Goal: Information Seeking & Learning: Learn about a topic

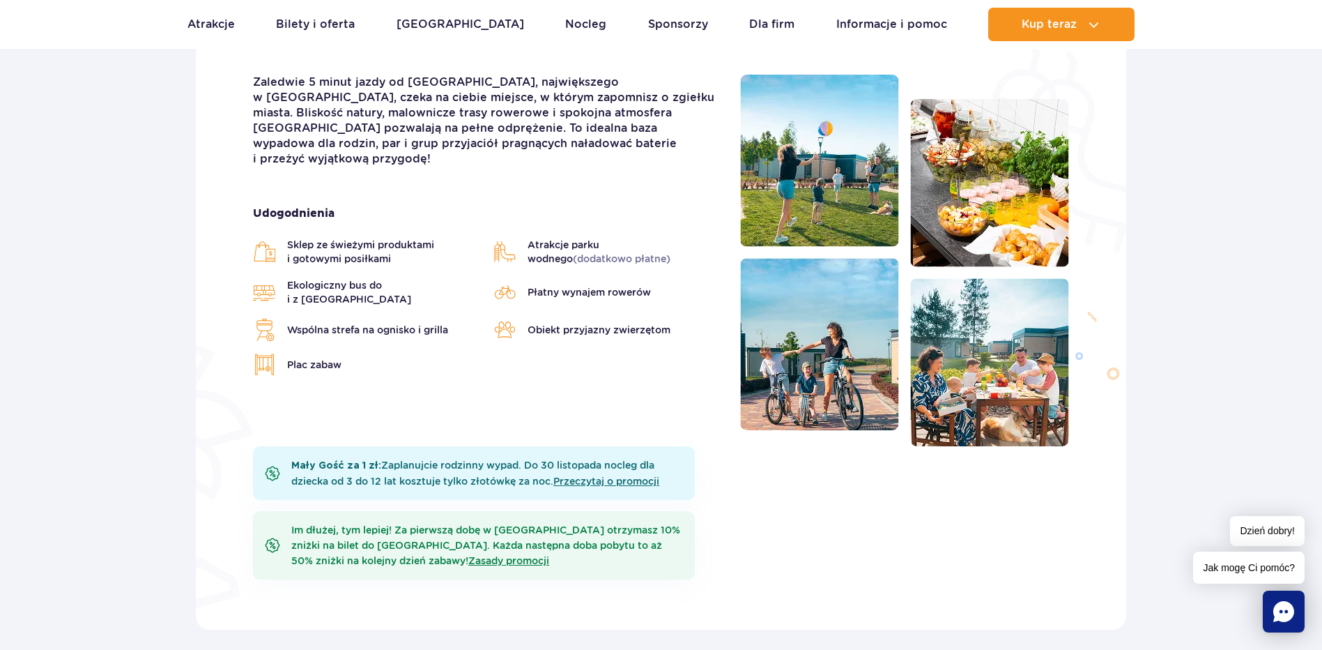
scroll to position [418, 0]
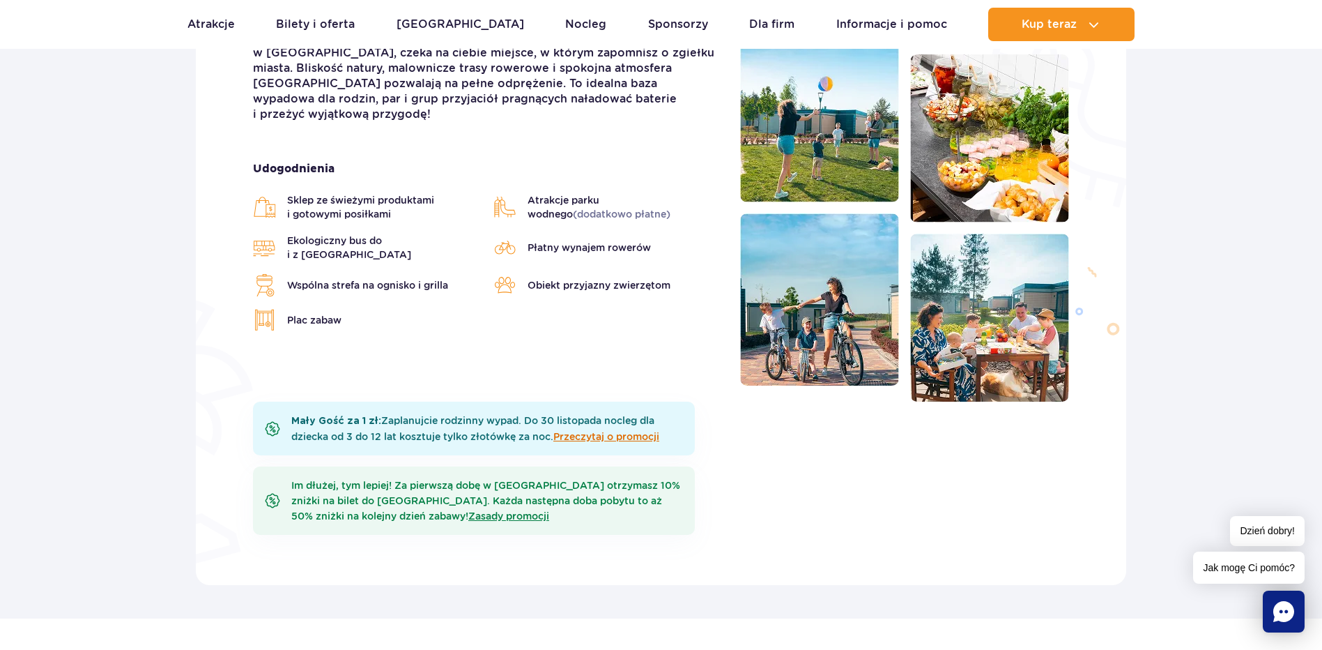
click at [611, 434] on link "Przeczytaj o promocji" at bounding box center [606, 436] width 106 height 11
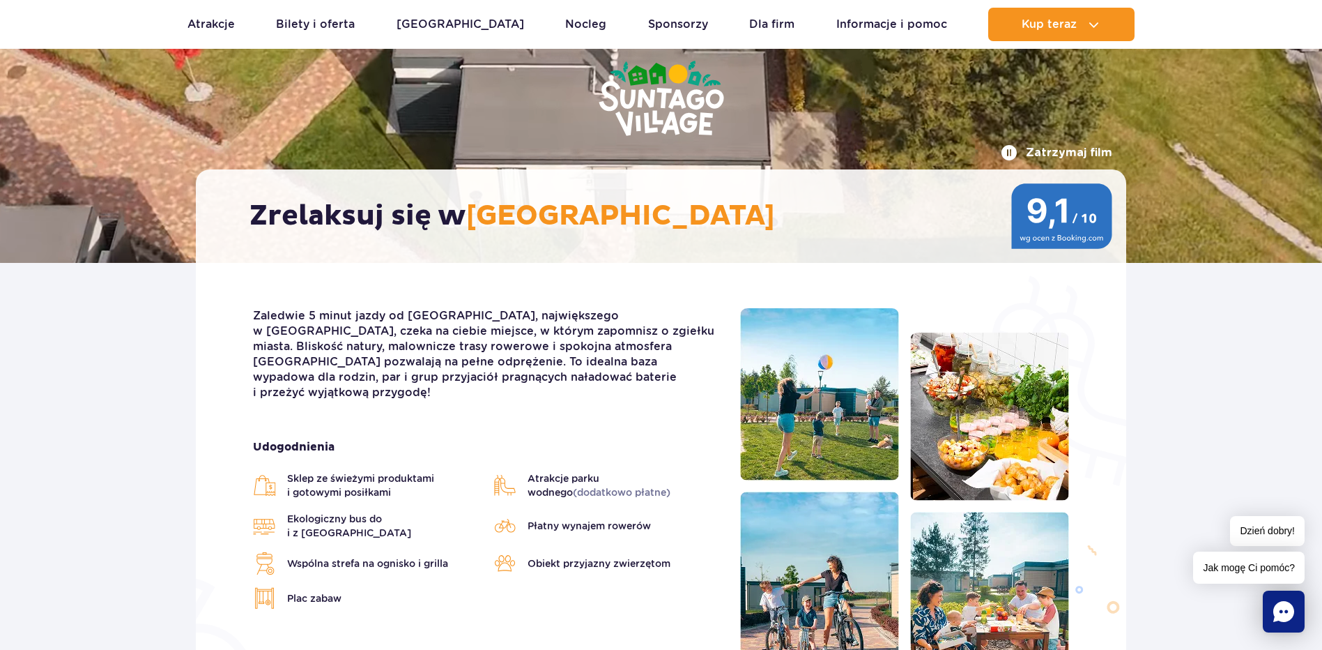
scroll to position [139, 0]
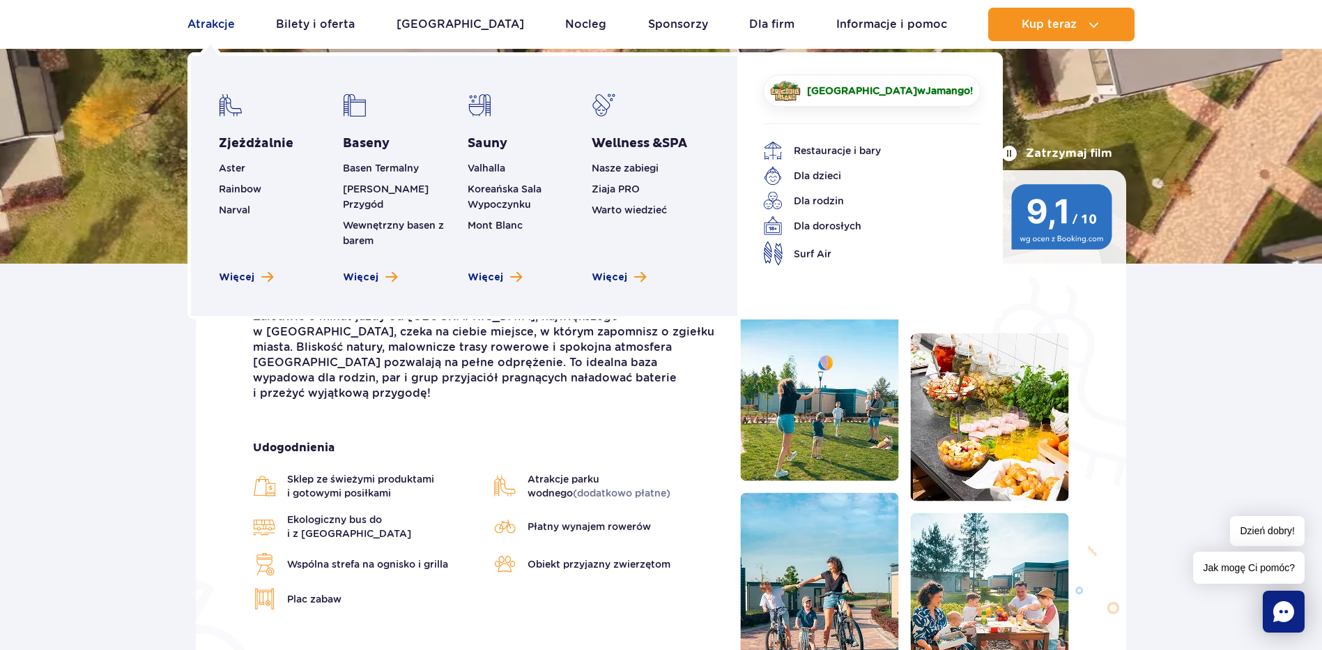
click at [201, 18] on link "Atrakcje" at bounding box center [210, 24] width 47 height 33
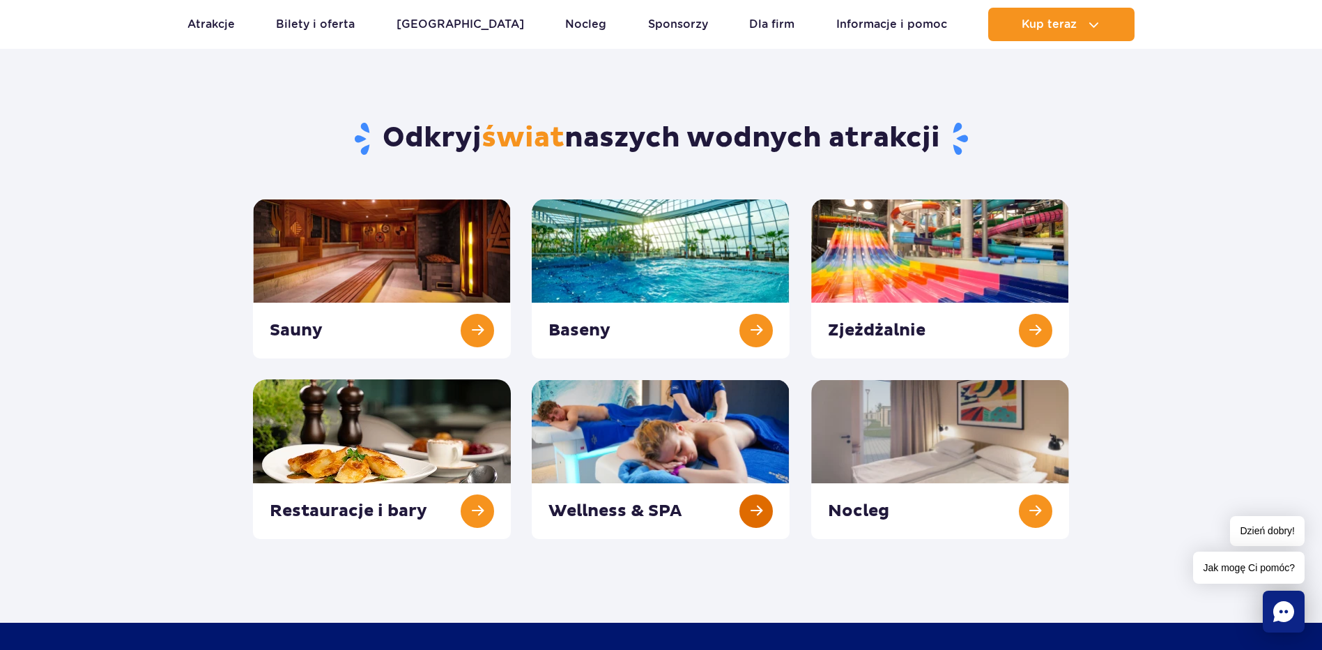
scroll to position [70, 0]
click at [431, 275] on link at bounding box center [382, 278] width 258 height 160
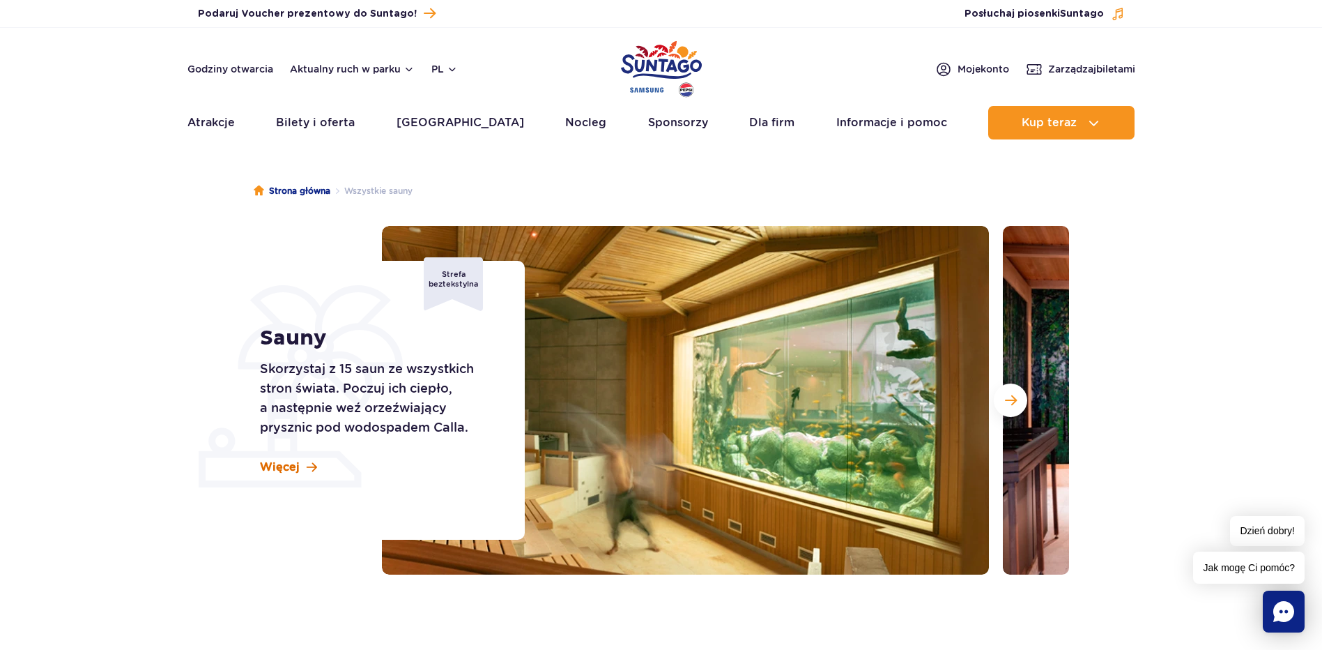
click at [307, 465] on span at bounding box center [312, 467] width 10 height 12
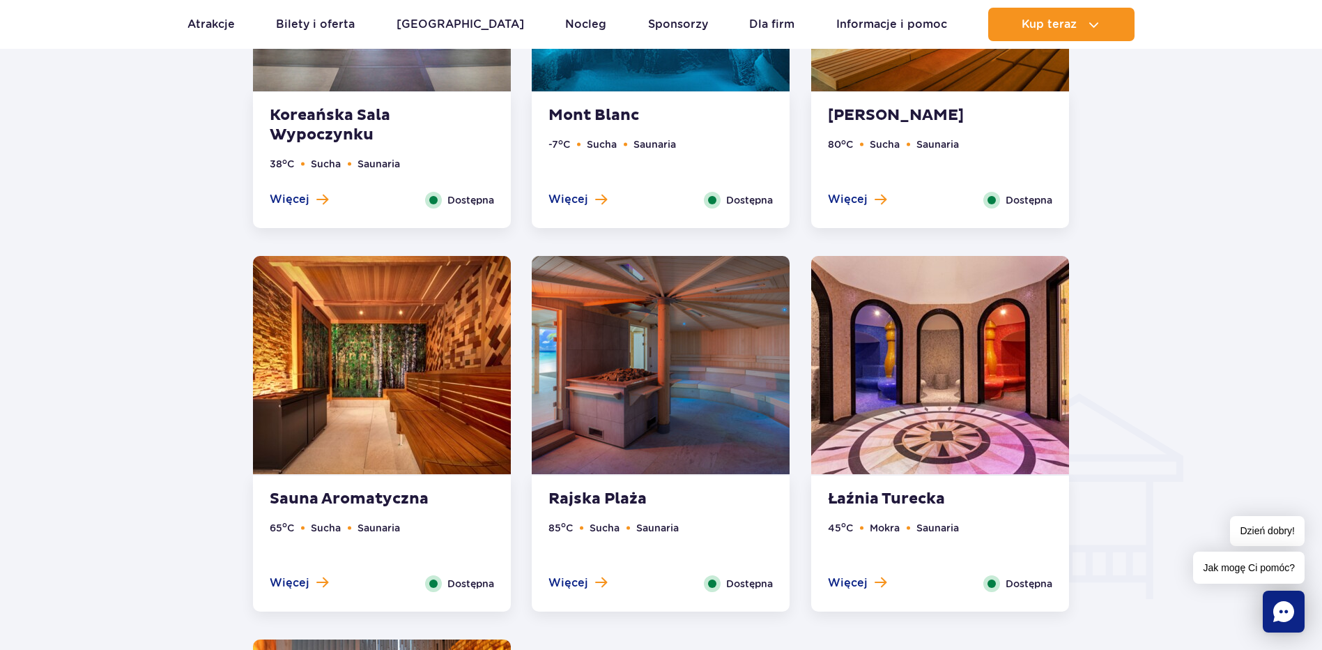
scroll to position [1400, 0]
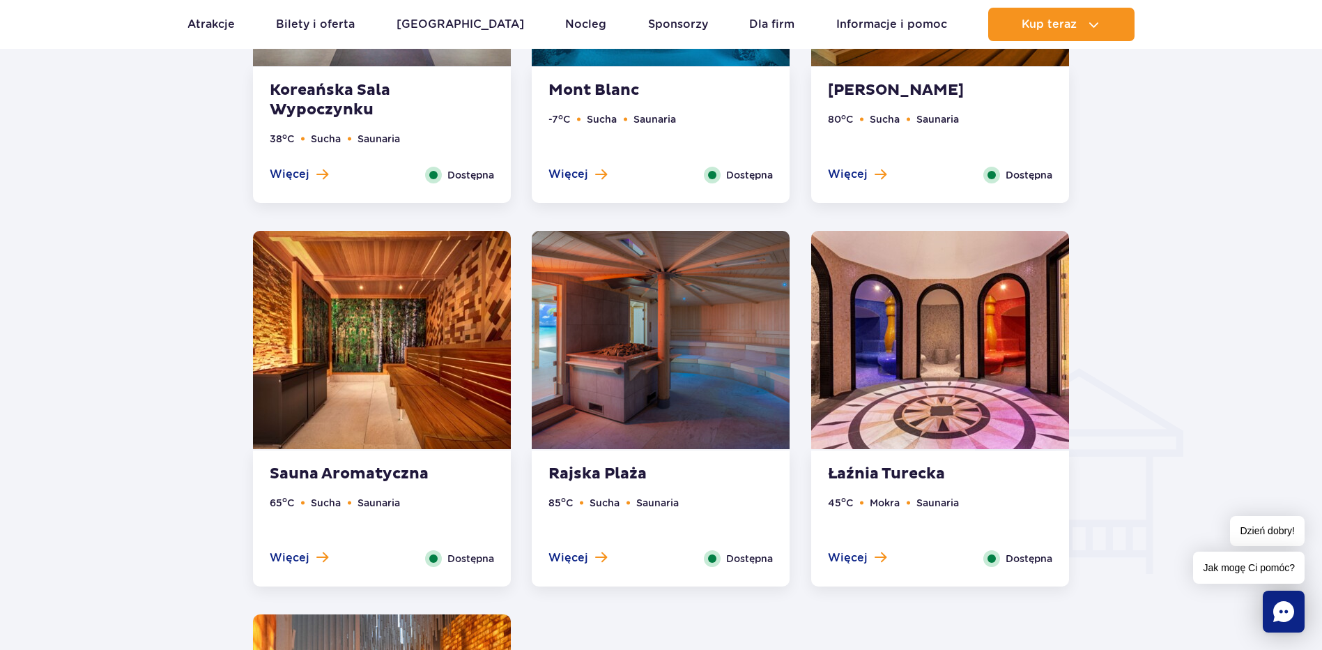
click at [930, 475] on strong "Łaźnia Turecka" at bounding box center [912, 474] width 169 height 20
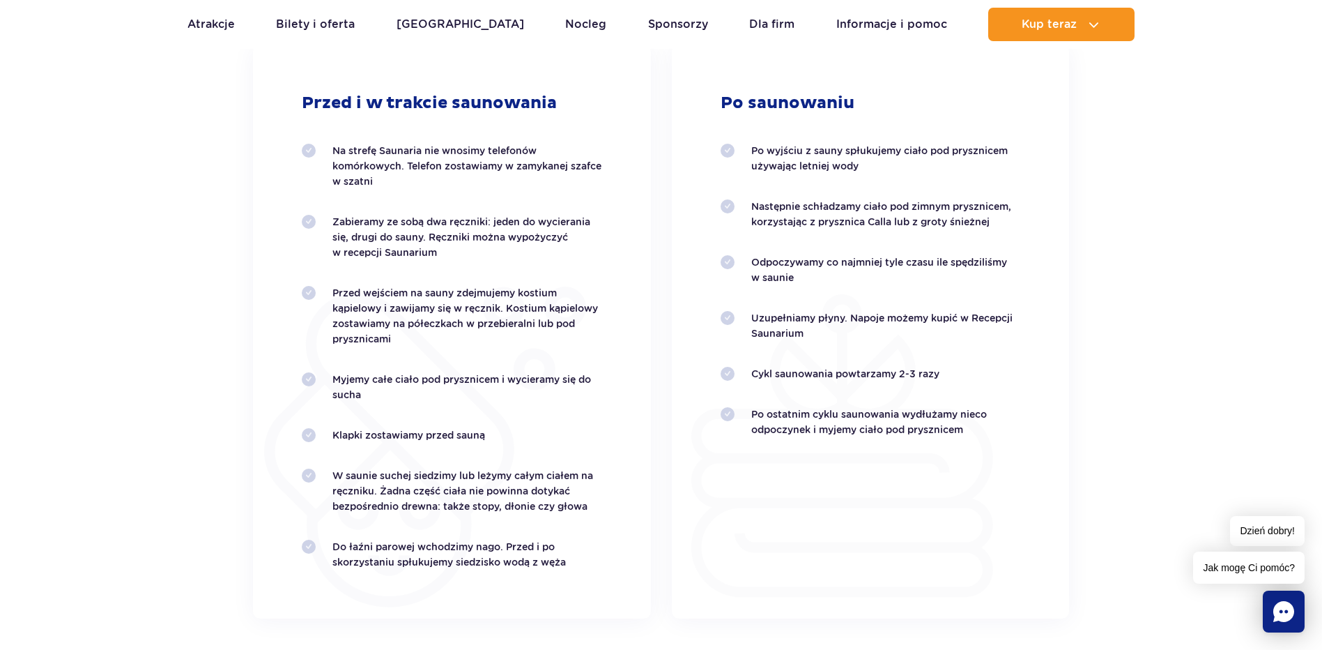
scroll to position [2909, 0]
drag, startPoint x: 588, startPoint y: 505, endPoint x: 315, endPoint y: 477, distance: 274.7
click at [315, 477] on li "W saunie suchej siedzimy lub leżymy całym ciałem na ręczniku. Żadna część ciała…" at bounding box center [452, 490] width 300 height 46
drag, startPoint x: 315, startPoint y: 477, endPoint x: 367, endPoint y: 474, distance: 51.7
click at [367, 474] on p "W saunie suchej siedzimy lub leżymy całym ciałem na ręczniku. Żadna część ciała…" at bounding box center [467, 490] width 270 height 46
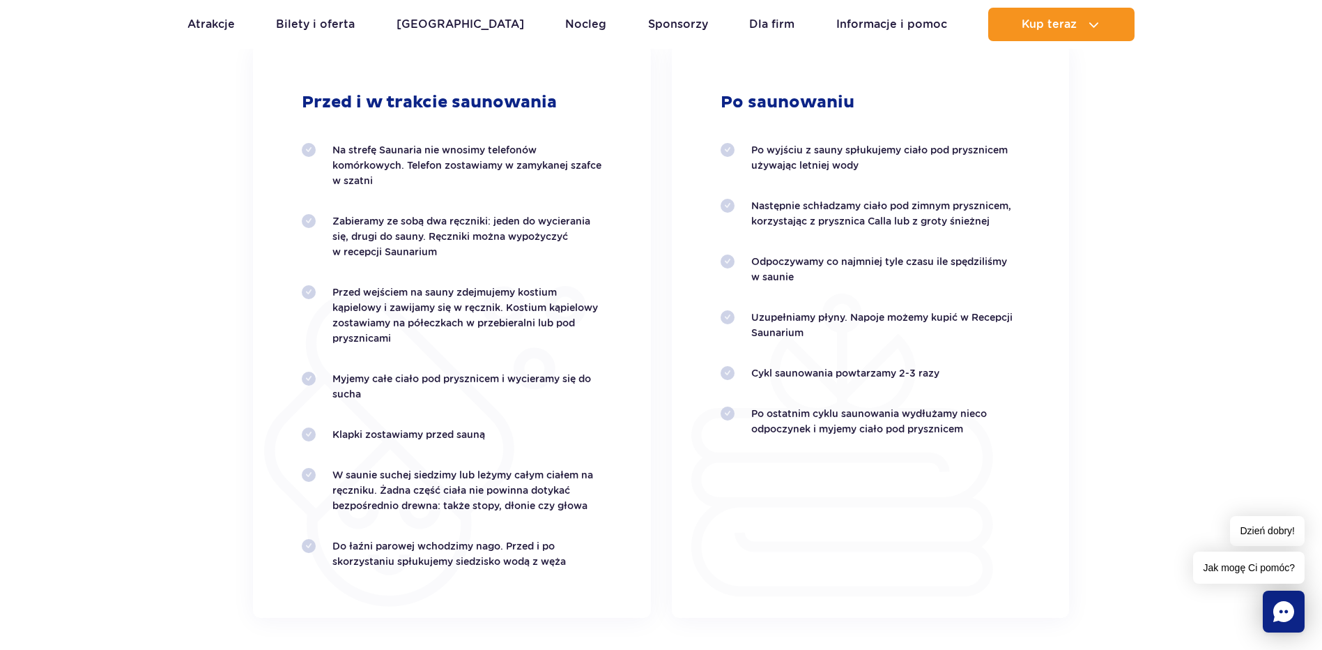
drag, startPoint x: 333, startPoint y: 435, endPoint x: 500, endPoint y: 436, distance: 167.3
click at [500, 436] on p "Klapki zostawiamy przed sauną" at bounding box center [467, 434] width 270 height 15
click at [371, 401] on p "Myjemy całe ciało pod prysznicem i wycieramy się do sucha" at bounding box center [467, 386] width 270 height 31
drag, startPoint x: 359, startPoint y: 392, endPoint x: 334, endPoint y: 378, distance: 28.7
click at [334, 378] on p "Myjemy całe ciało pod prysznicem i wycieramy się do sucha" at bounding box center [467, 386] width 270 height 31
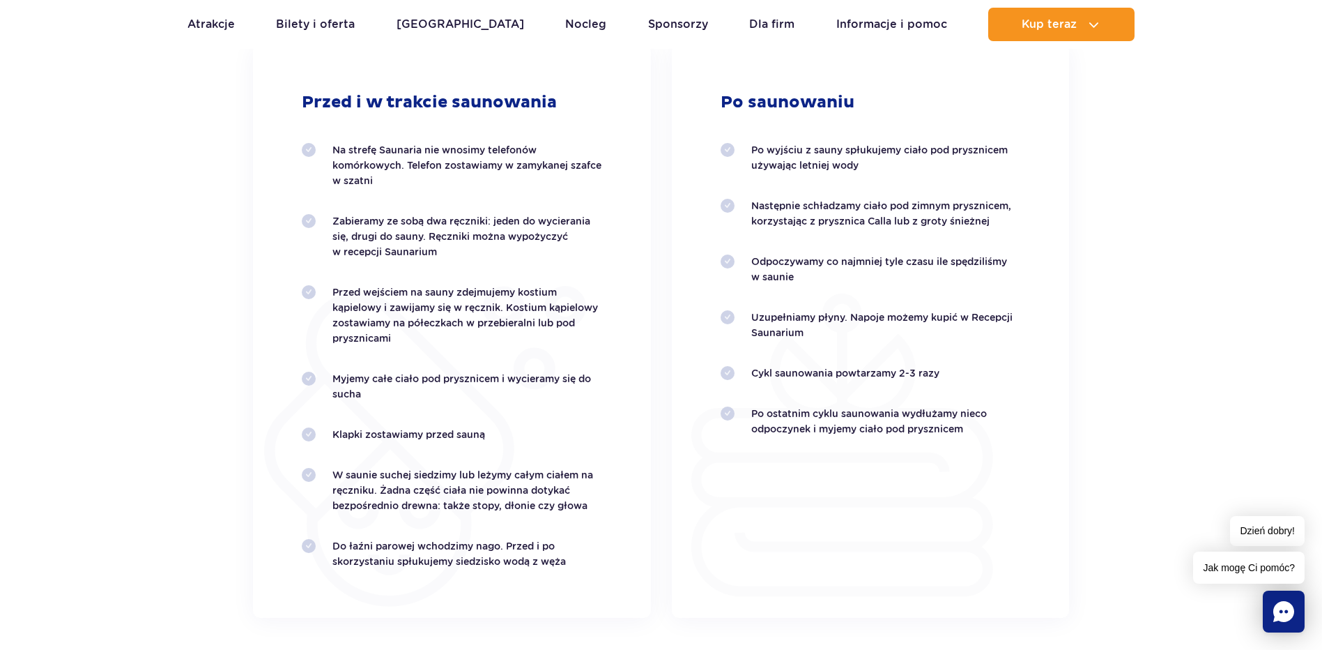
copy p "Myjemy całe ciało pod prysznicem i wycieramy się do sucha"
click at [585, 339] on p "Przed wejściem na sauny zdejmujemy kostium kąpielowy i zawijamy się w ręcznik. …" at bounding box center [467, 314] width 270 height 61
drag, startPoint x: 390, startPoint y: 337, endPoint x: 367, endPoint y: 321, distance: 27.6
click at [367, 321] on p "Przed wejściem na sauny zdejmujemy kostium kąpielowy i zawijamy się w ręcznik. …" at bounding box center [467, 314] width 270 height 61
drag, startPoint x: 367, startPoint y: 321, endPoint x: 392, endPoint y: 336, distance: 29.7
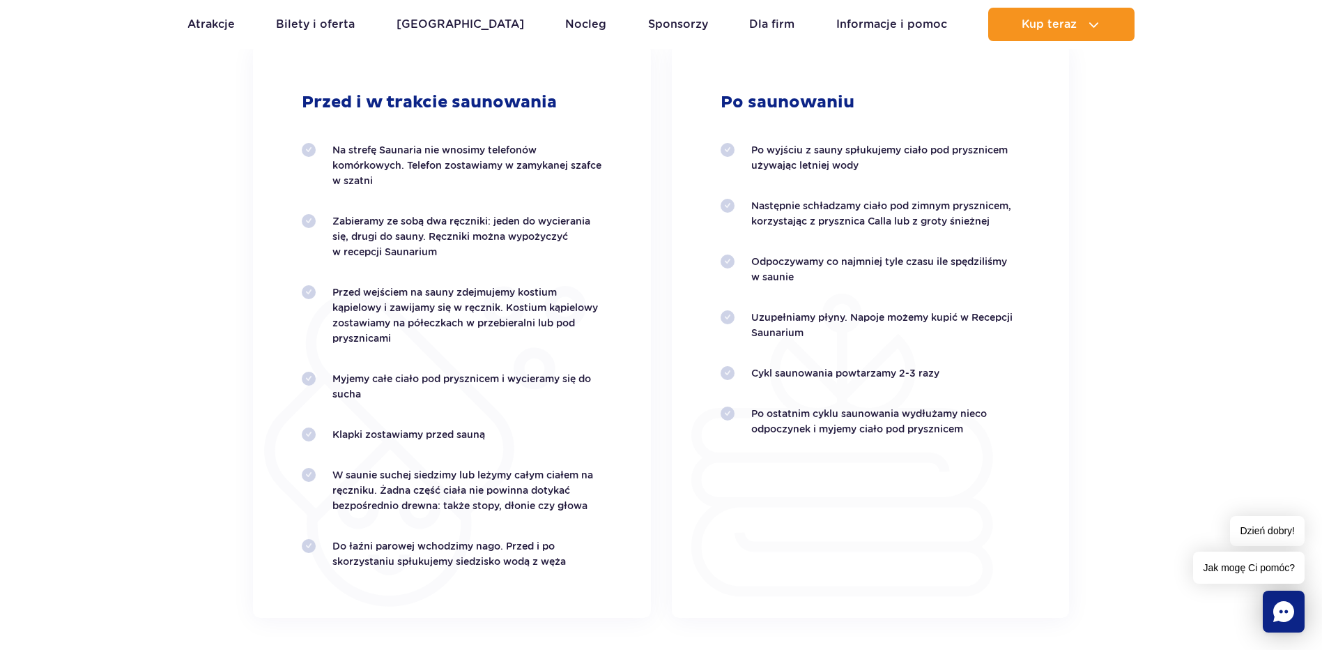
click at [392, 336] on p "Przed wejściem na sauny zdejmujemy kostium kąpielowy i zawijamy się w ręcznik. …" at bounding box center [467, 314] width 270 height 61
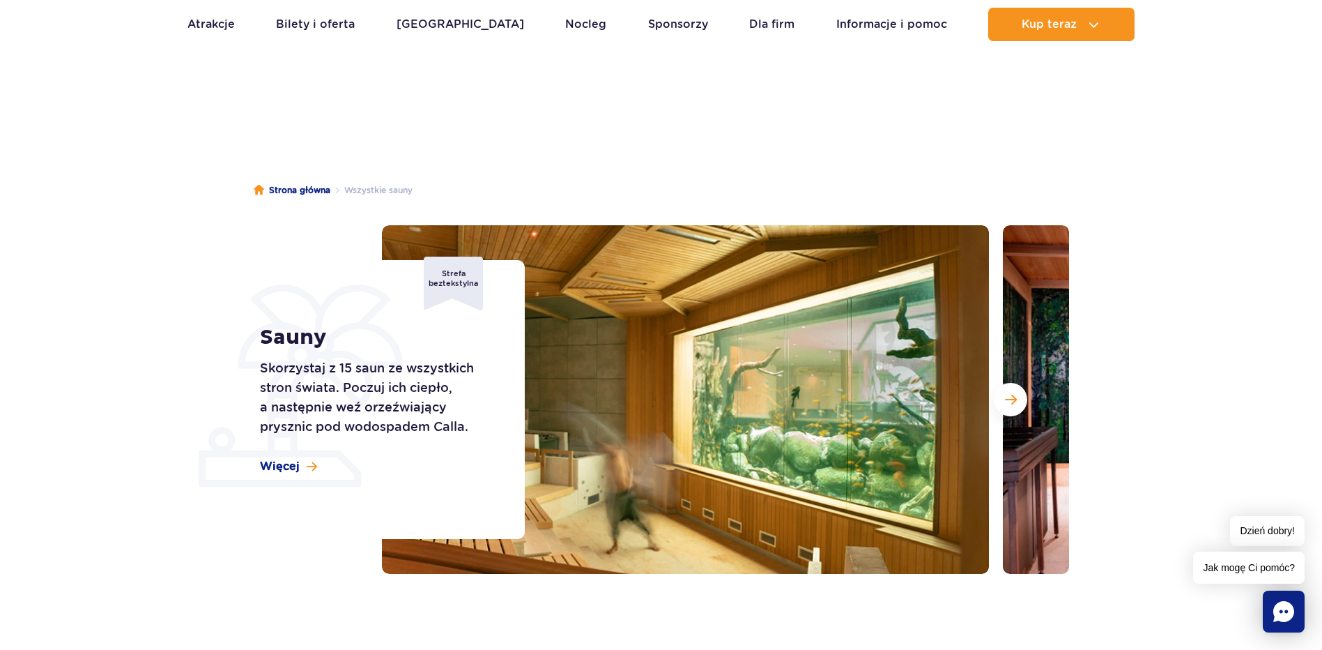
scroll to position [0, 0]
